Goal: Task Accomplishment & Management: Use online tool/utility

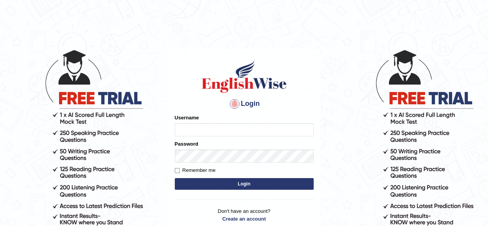
type input "Shamim"
click at [226, 183] on button "Login" at bounding box center [244, 184] width 139 height 12
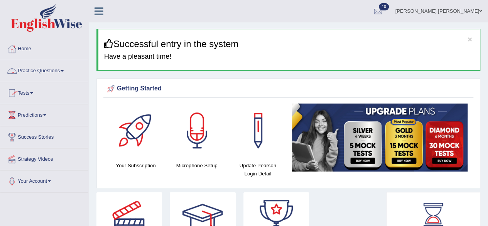
click at [60, 72] on link "Practice Questions" at bounding box center [44, 69] width 88 height 19
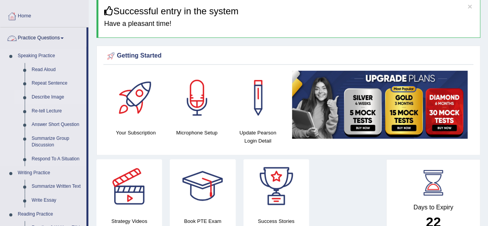
scroll to position [77, 0]
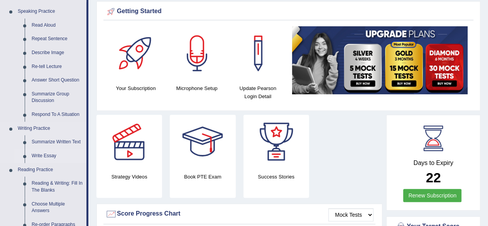
click at [48, 154] on link "Write Essay" at bounding box center [57, 156] width 58 height 14
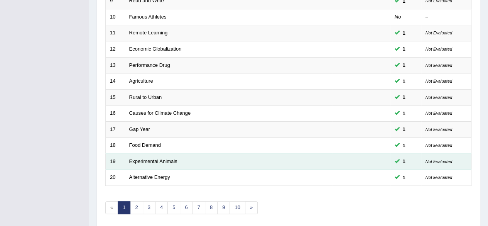
scroll to position [281, 0]
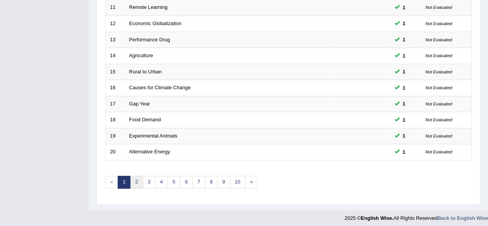
click at [140, 179] on link "2" at bounding box center [136, 182] width 13 height 13
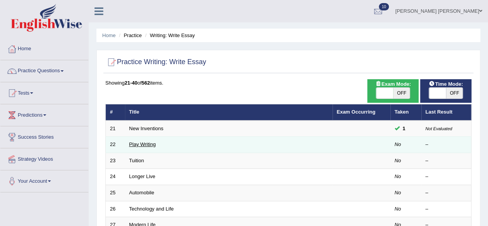
click at [135, 145] on link "Play Writing" at bounding box center [142, 144] width 27 height 6
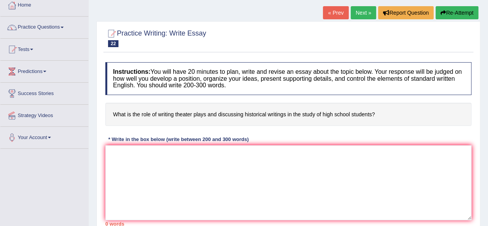
scroll to position [39, 0]
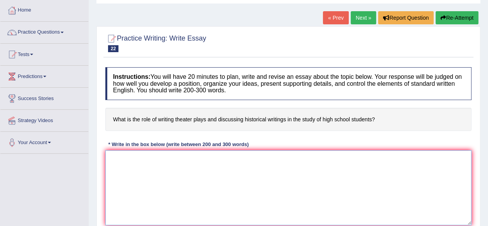
click at [193, 156] on textarea at bounding box center [288, 187] width 366 height 75
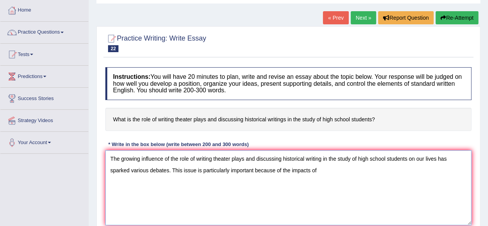
drag, startPoint x: 170, startPoint y: 159, endPoint x: 406, endPoint y: 156, distance: 236.2
click at [406, 156] on textarea "The growing influence of the role of writing theater plays and discussing histo…" at bounding box center [288, 187] width 366 height 75
click at [343, 177] on textarea "The growing influence of the role of writing theater plays and discussing histo…" at bounding box center [288, 187] width 366 height 75
paste textarea "the role of writing theater plays and discussing historical writing in the stud…"
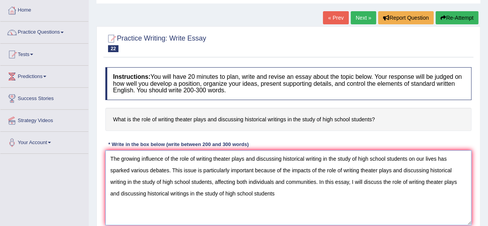
click at [383, 181] on textarea "The growing influence of the role of writing theater plays and discussing histo…" at bounding box center [288, 187] width 366 height 75
click at [410, 196] on textarea "The growing influence of the role of writing theater plays and discussing histo…" at bounding box center [288, 187] width 366 height 75
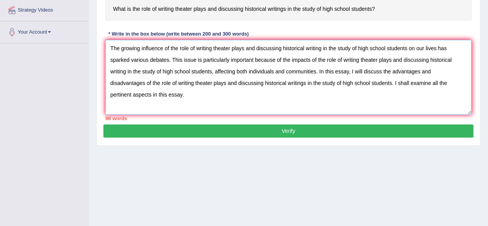
scroll to position [77, 0]
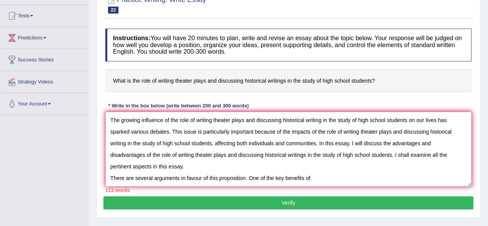
drag, startPoint x: 171, startPoint y: 120, endPoint x: 407, endPoint y: 123, distance: 236.2
click at [407, 123] on textarea "The growing influence of the role of writing theater plays and discussing histo…" at bounding box center [288, 149] width 366 height 75
click at [315, 179] on textarea "The growing influence of the role of writing theater plays and discussing histo…" at bounding box center [288, 149] width 366 height 75
paste textarea "the role of writing theater plays and discussing historical writing in the stud…"
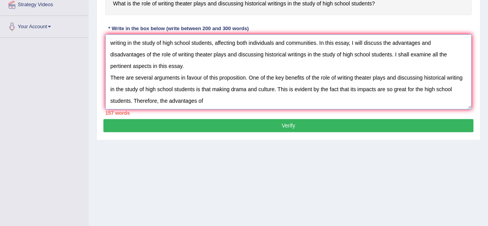
scroll to position [0, 0]
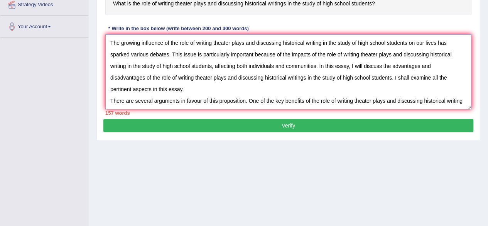
drag, startPoint x: 171, startPoint y: 45, endPoint x: 408, endPoint y: 42, distance: 237.0
click at [408, 42] on textarea "The growing influence of the role of writing theater plays and discussing histo…" at bounding box center [288, 71] width 366 height 75
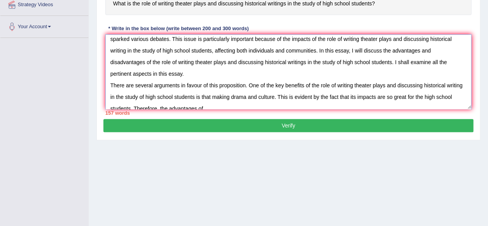
scroll to position [23, 0]
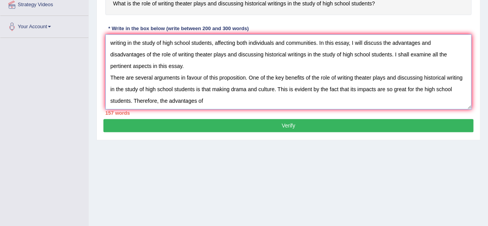
click at [241, 99] on textarea "The growing influence of the role of writing theater plays and discussing histo…" at bounding box center [288, 71] width 366 height 75
paste textarea "the role of writing theater plays and discussing historical writing in the stud…"
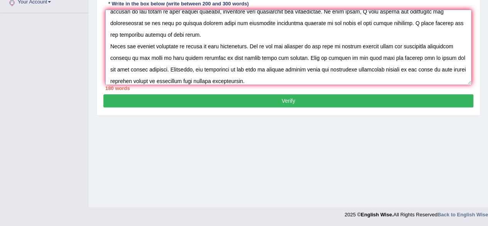
scroll to position [41, 0]
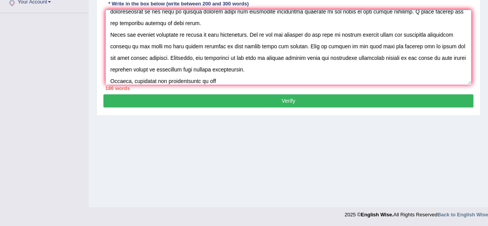
paste textarea "the role of writing theater plays and discussing historical writing in the stud…"
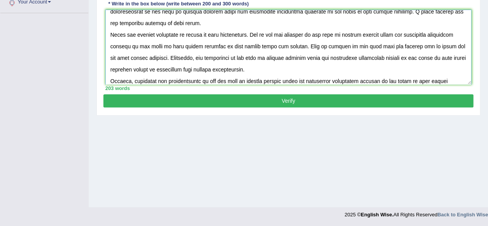
click at [217, 80] on textarea at bounding box center [288, 47] width 366 height 75
click at [450, 81] on textarea at bounding box center [288, 47] width 366 height 75
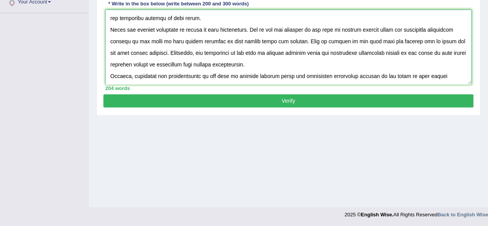
scroll to position [53, 0]
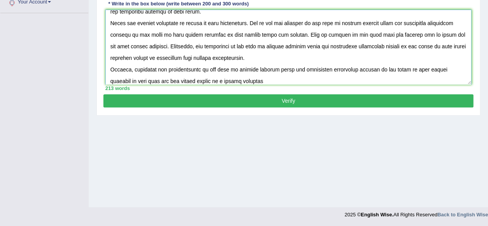
click at [200, 80] on textarea at bounding box center [288, 47] width 366 height 75
click at [277, 82] on textarea at bounding box center [288, 47] width 366 height 75
click at [251, 79] on textarea at bounding box center [288, 47] width 366 height 75
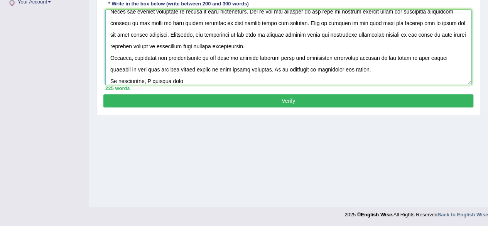
paste textarea "the role of writing theater plays and discussing historical writing in the stud…"
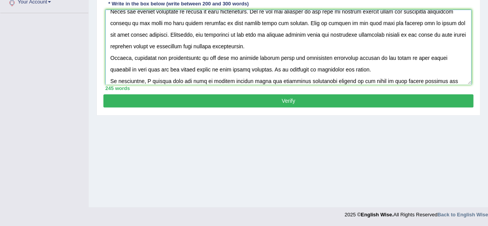
scroll to position [76, 0]
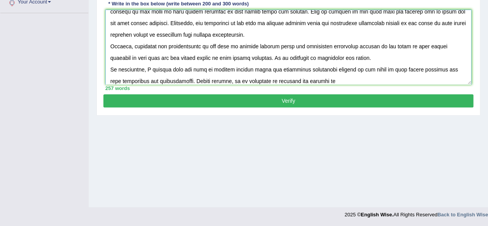
paste textarea "the role of writing theater plays and discussing historical writing in the stud…"
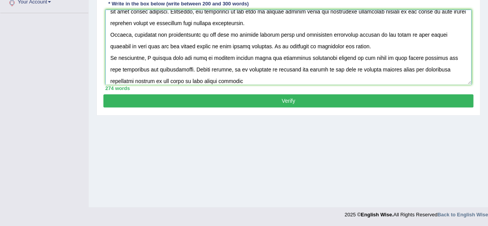
click at [228, 80] on textarea at bounding box center [288, 47] width 366 height 75
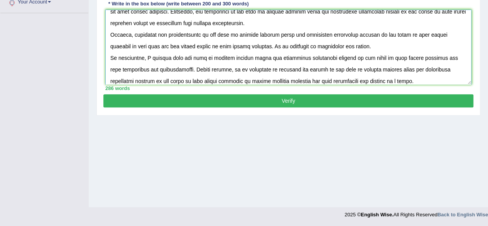
type textarea "The growing influence of the role of writing theater plays and discussing histo…"
click at [315, 101] on button "Verify" at bounding box center [288, 100] width 370 height 13
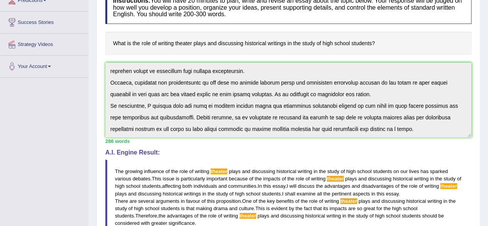
scroll to position [189, 0]
